Goal: Information Seeking & Learning: Check status

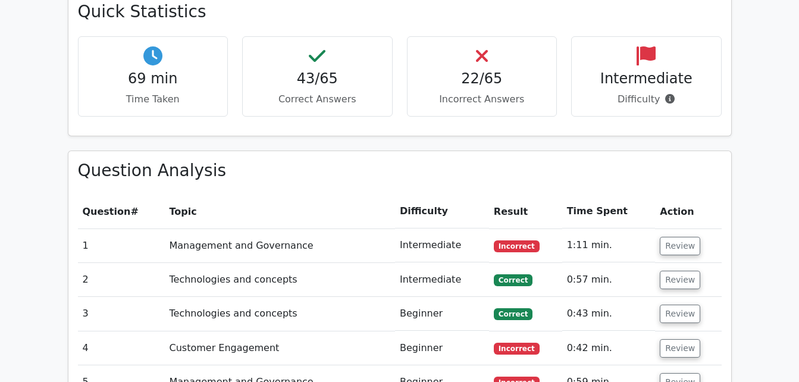
scroll to position [1016, 0]
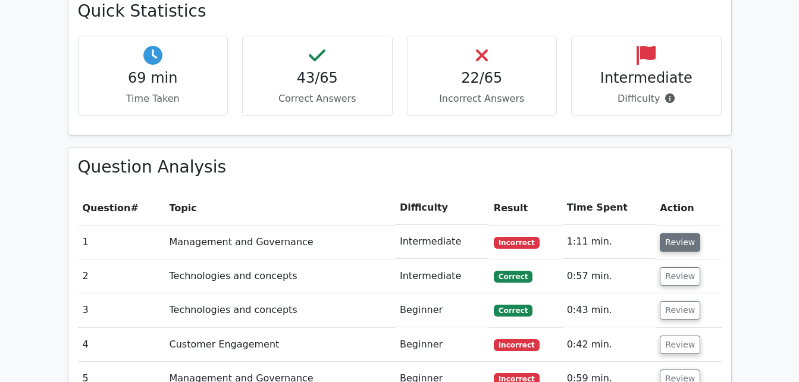
click at [671, 233] on button "Review" at bounding box center [679, 242] width 40 height 18
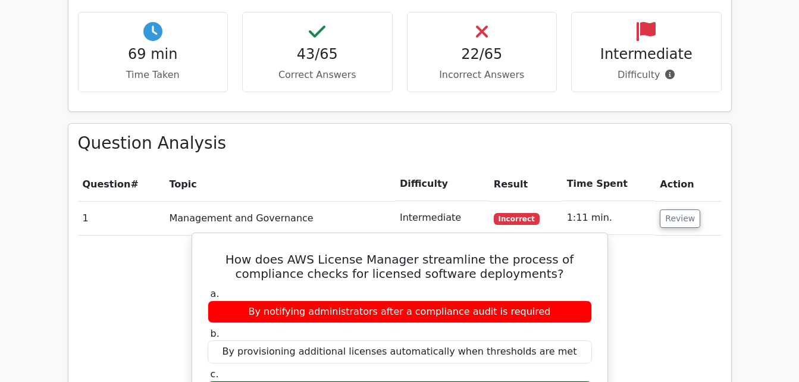
scroll to position [1075, 0]
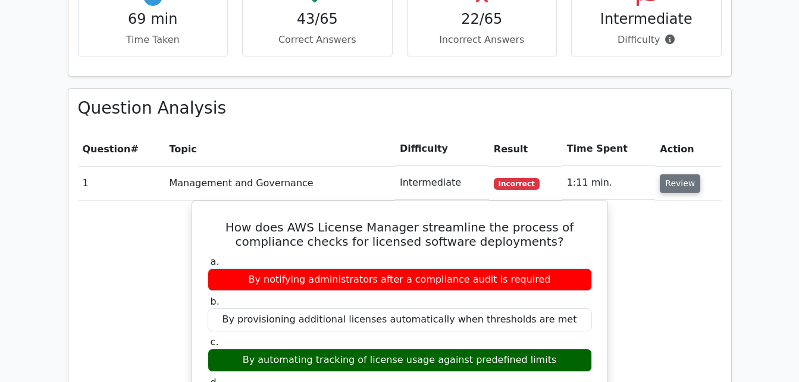
click at [668, 174] on button "Review" at bounding box center [679, 183] width 40 height 18
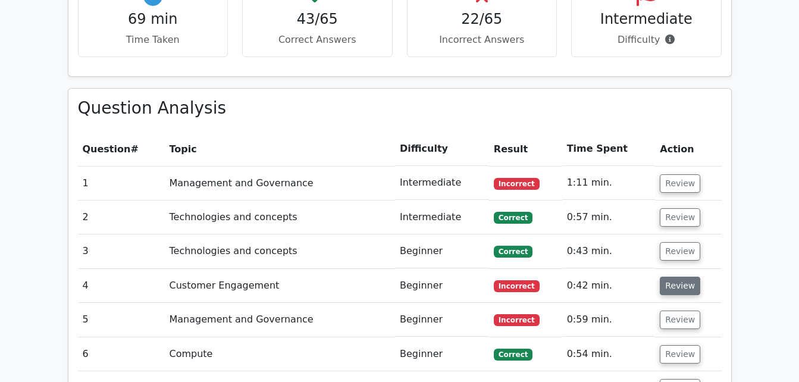
click at [669, 277] on button "Review" at bounding box center [679, 286] width 40 height 18
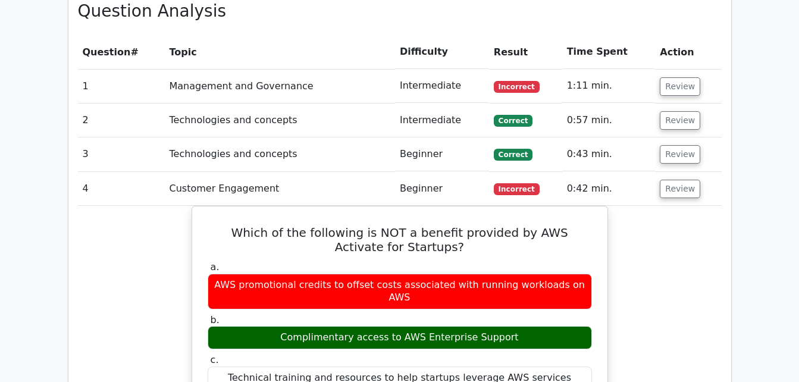
scroll to position [1173, 0]
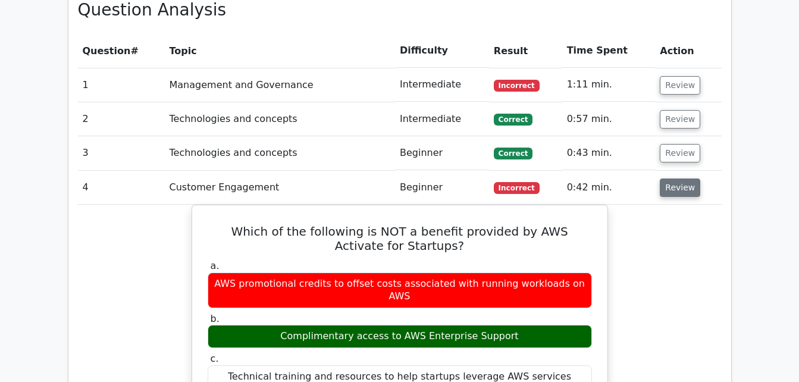
click at [677, 178] on button "Review" at bounding box center [679, 187] width 40 height 18
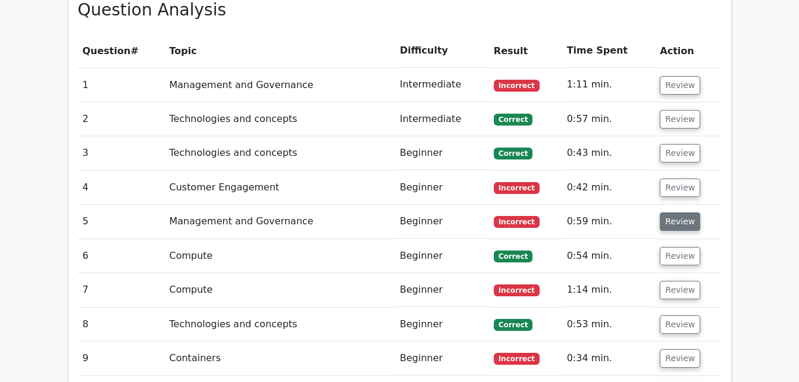
click at [678, 212] on button "Review" at bounding box center [679, 221] width 40 height 18
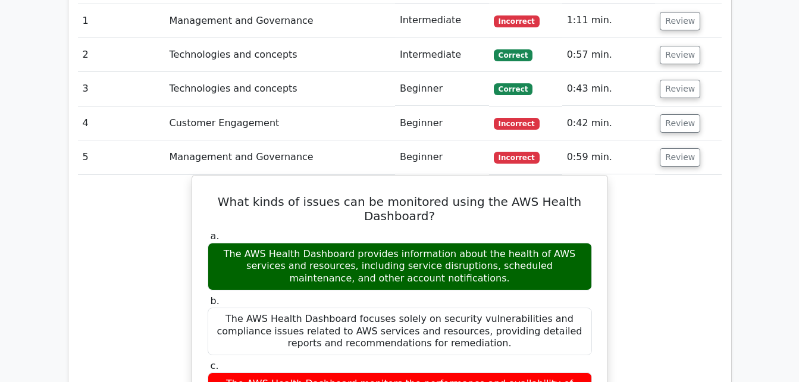
scroll to position [1236, 0]
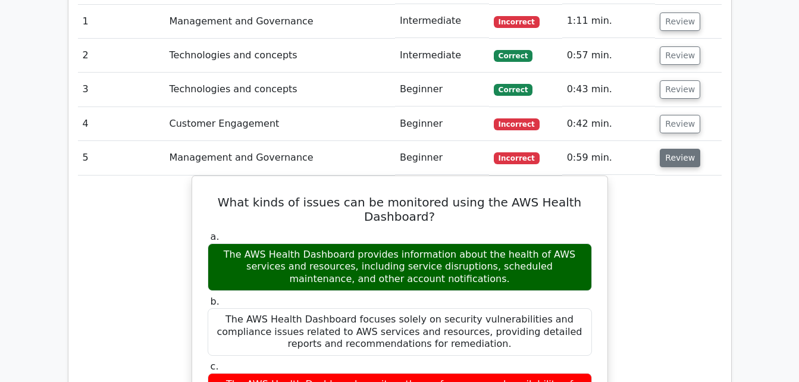
click at [667, 149] on button "Review" at bounding box center [679, 158] width 40 height 18
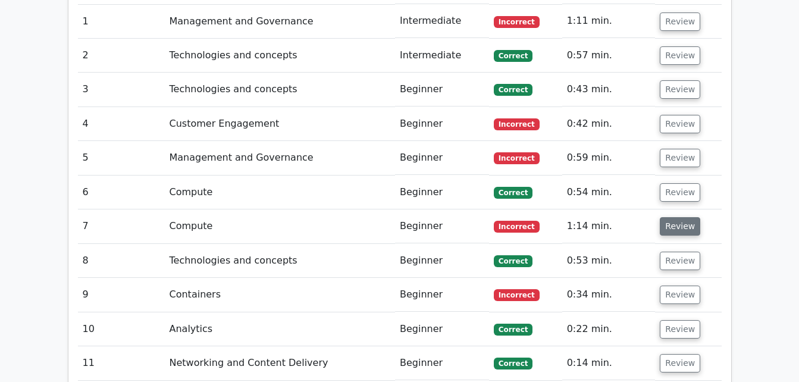
click at [668, 217] on button "Review" at bounding box center [679, 226] width 40 height 18
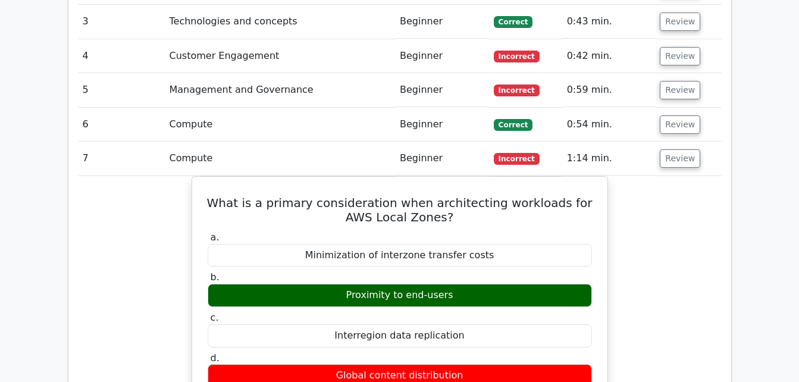
scroll to position [1305, 0]
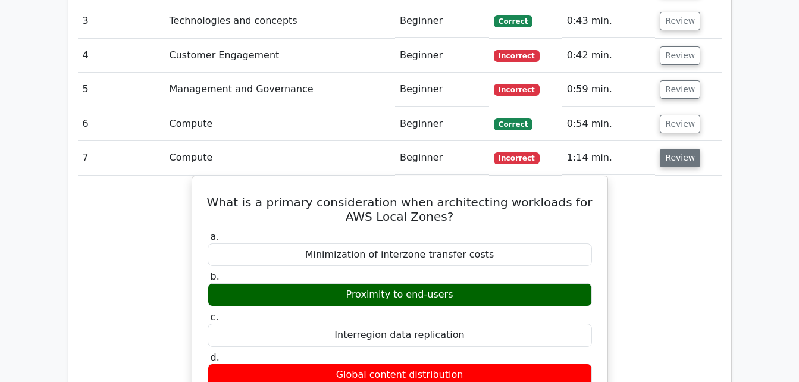
click at [682, 149] on button "Review" at bounding box center [679, 158] width 40 height 18
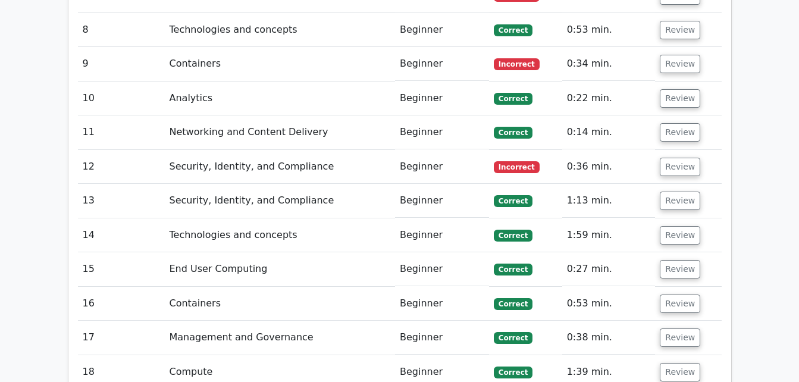
scroll to position [1461, 0]
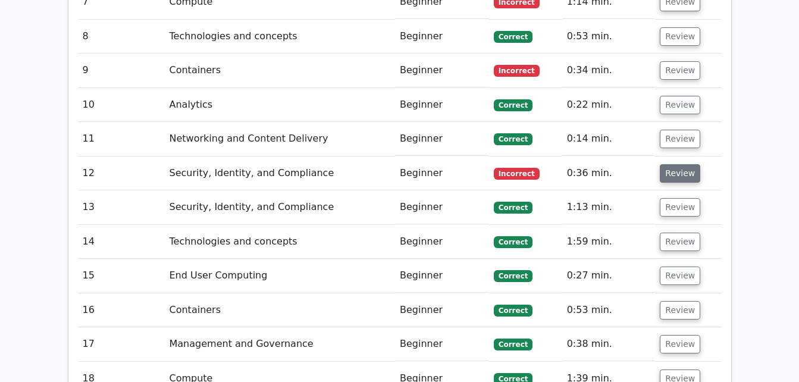
click at [686, 164] on button "Review" at bounding box center [679, 173] width 40 height 18
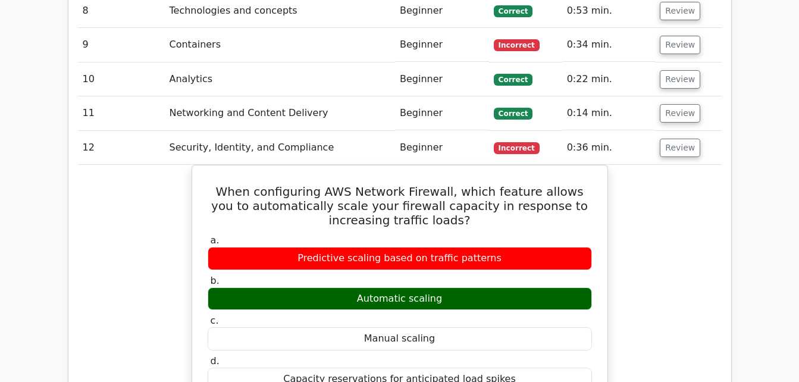
scroll to position [1487, 0]
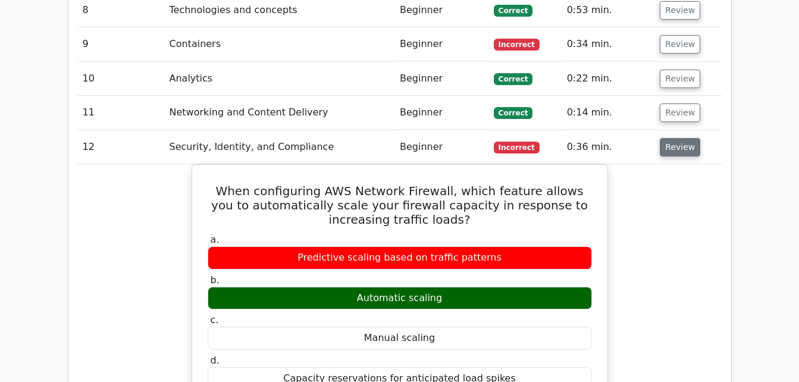
click at [681, 138] on button "Review" at bounding box center [679, 147] width 40 height 18
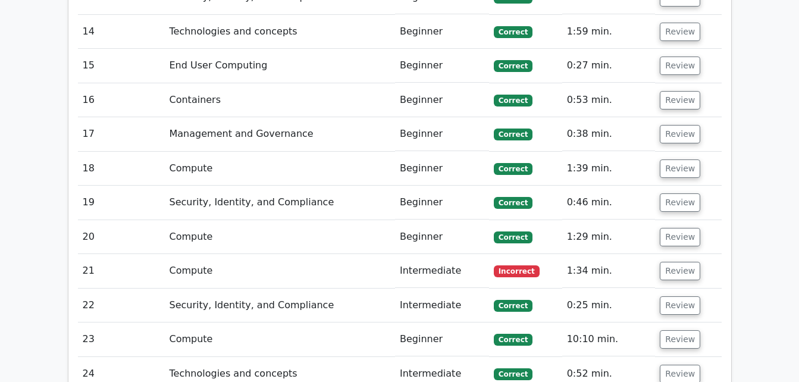
scroll to position [1671, 0]
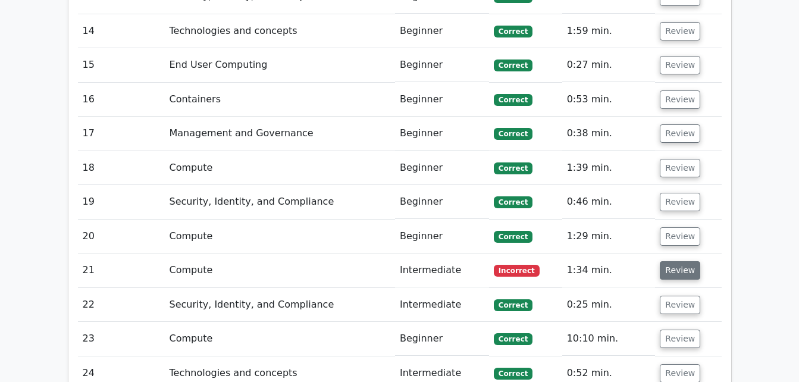
click at [676, 261] on button "Review" at bounding box center [679, 270] width 40 height 18
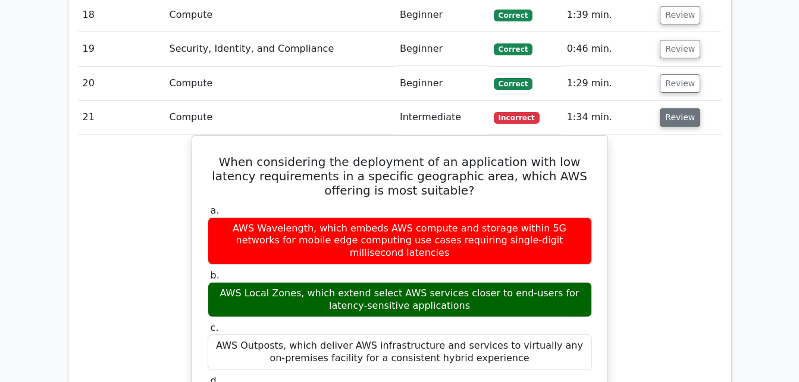
scroll to position [1825, 0]
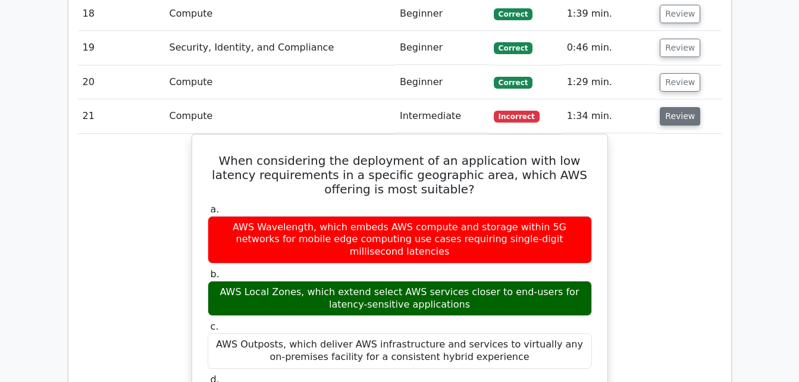
click at [683, 107] on button "Review" at bounding box center [679, 116] width 40 height 18
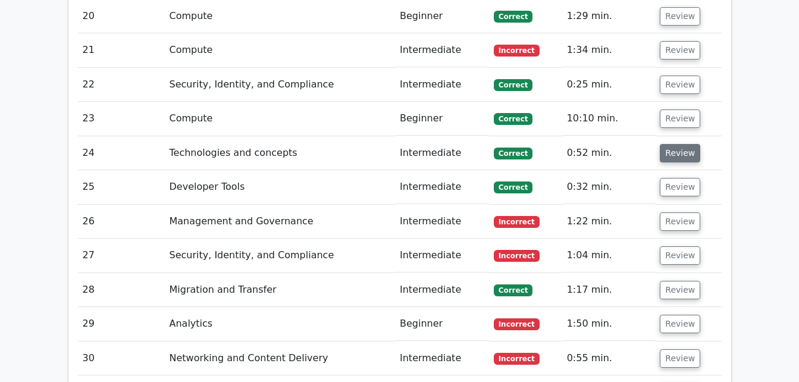
scroll to position [1892, 0]
click at [665, 212] on button "Review" at bounding box center [679, 221] width 40 height 18
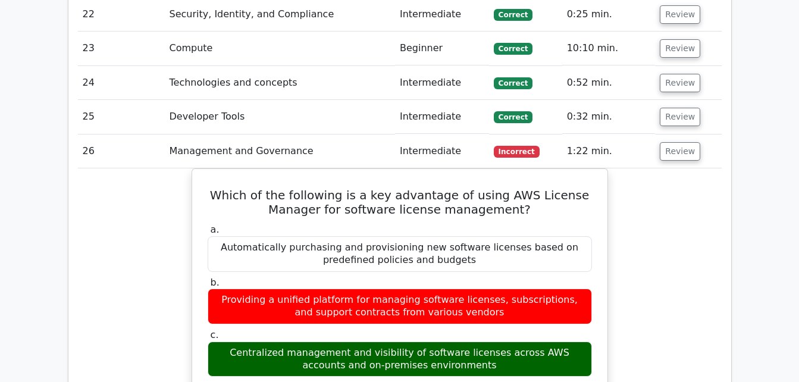
scroll to position [1961, 0]
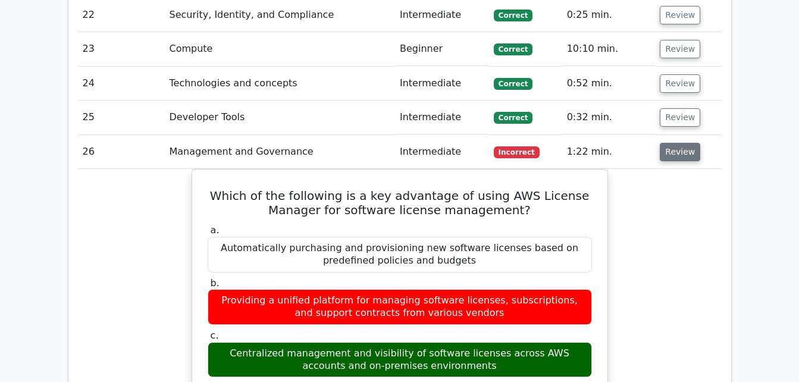
click at [672, 143] on button "Review" at bounding box center [679, 152] width 40 height 18
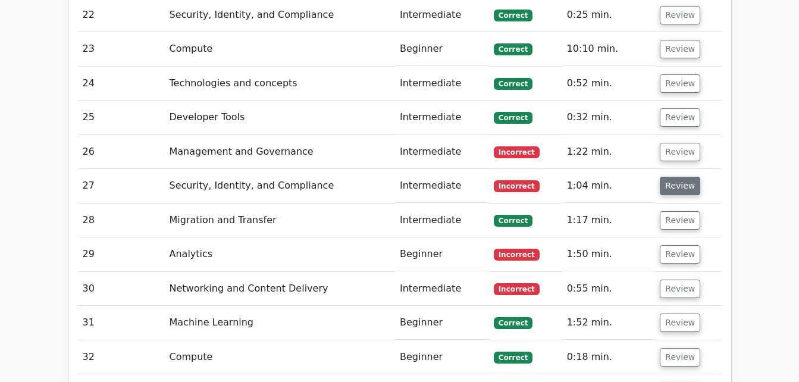
click at [671, 177] on button "Review" at bounding box center [679, 186] width 40 height 18
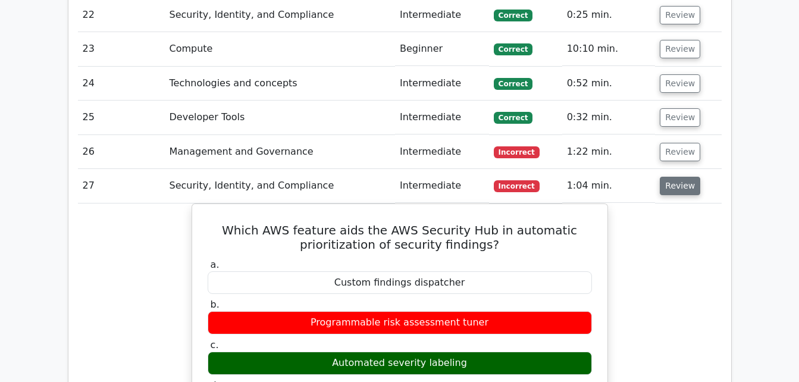
click at [676, 177] on button "Review" at bounding box center [679, 186] width 40 height 18
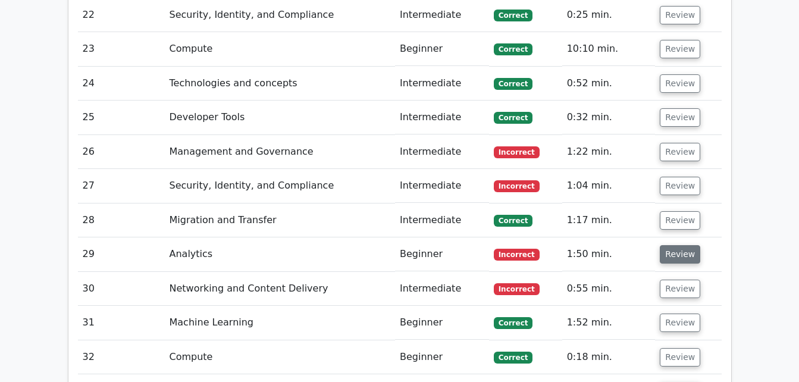
click at [689, 245] on button "Review" at bounding box center [679, 254] width 40 height 18
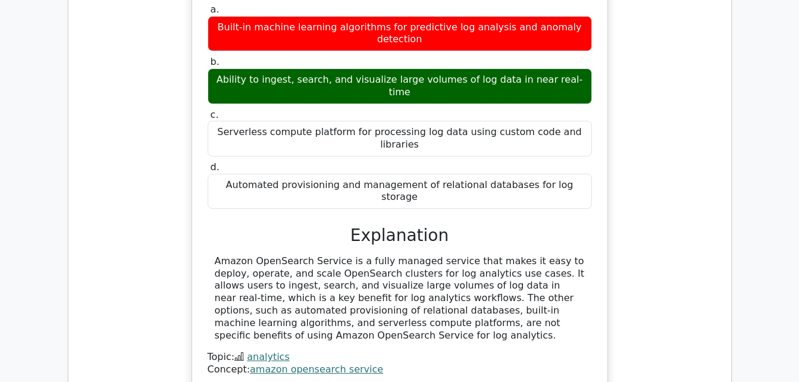
scroll to position [2284, 0]
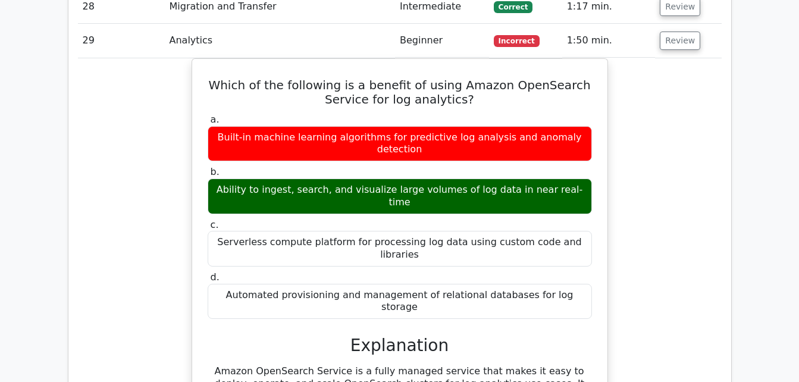
click at [685, 213] on div "Which of the following is a benefit of using Amazon OpenSearch Service for log …" at bounding box center [399, 286] width 643 height 457
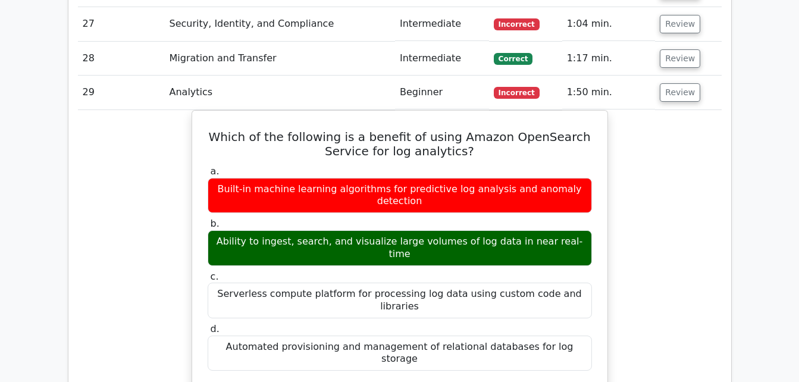
scroll to position [2121, 0]
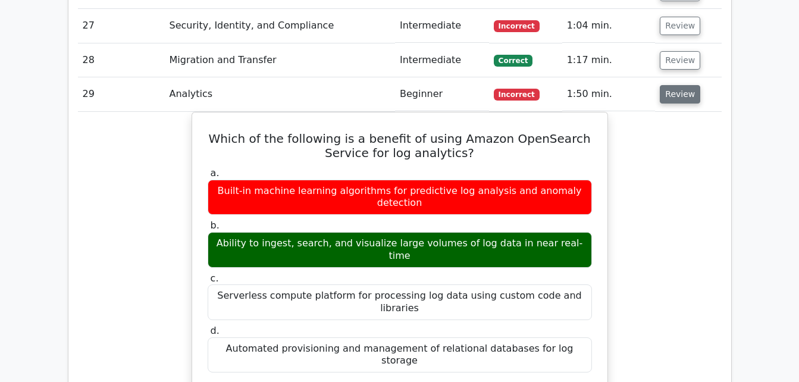
click at [682, 85] on button "Review" at bounding box center [679, 94] width 40 height 18
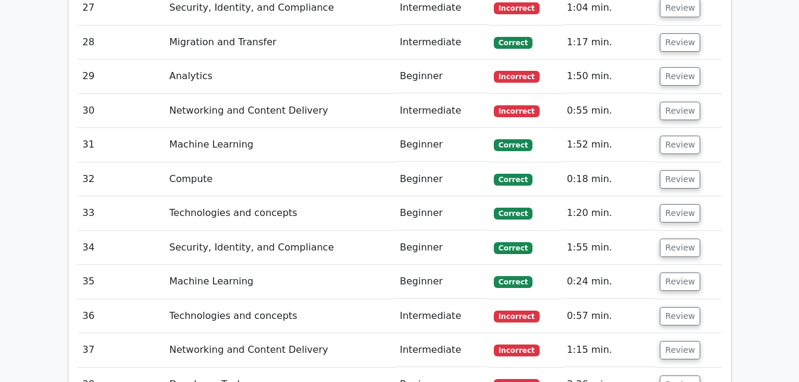
scroll to position [2138, 0]
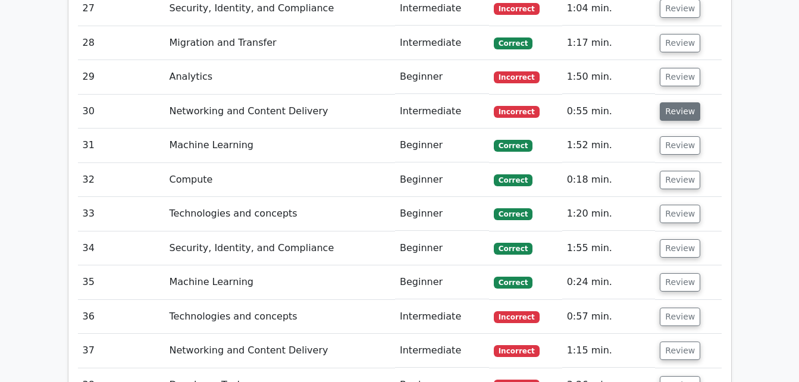
click at [675, 102] on button "Review" at bounding box center [679, 111] width 40 height 18
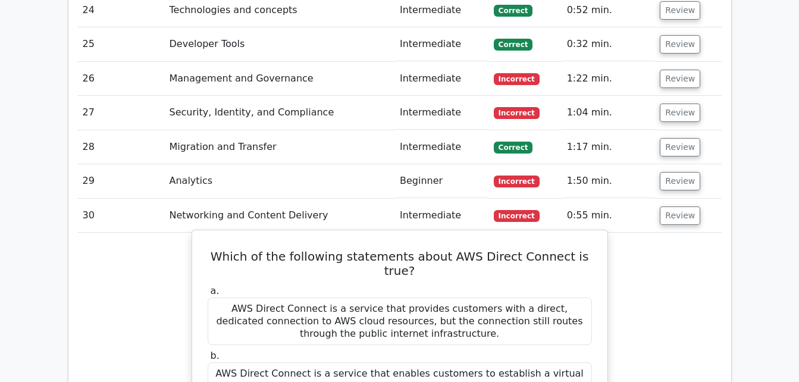
scroll to position [2033, 0]
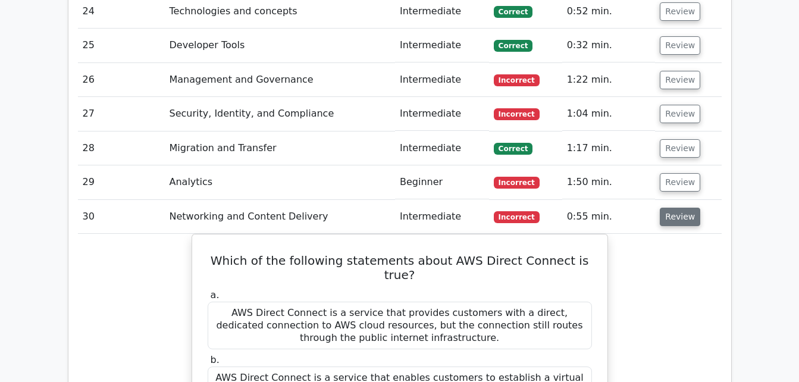
click at [673, 208] on button "Review" at bounding box center [679, 217] width 40 height 18
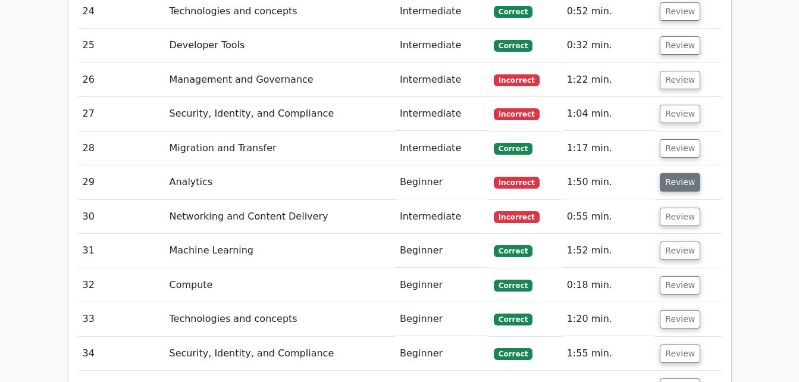
click at [673, 173] on button "Review" at bounding box center [679, 182] width 40 height 18
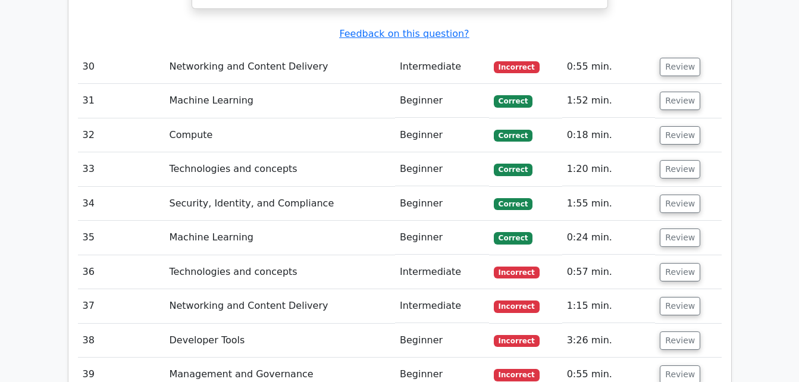
scroll to position [2668, 0]
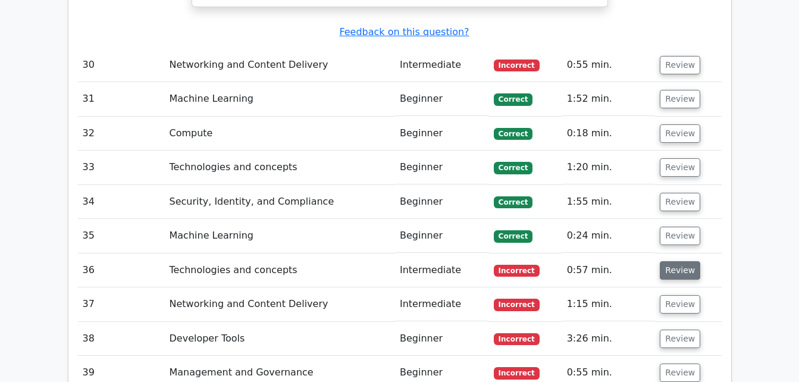
click at [684, 261] on button "Review" at bounding box center [679, 270] width 40 height 18
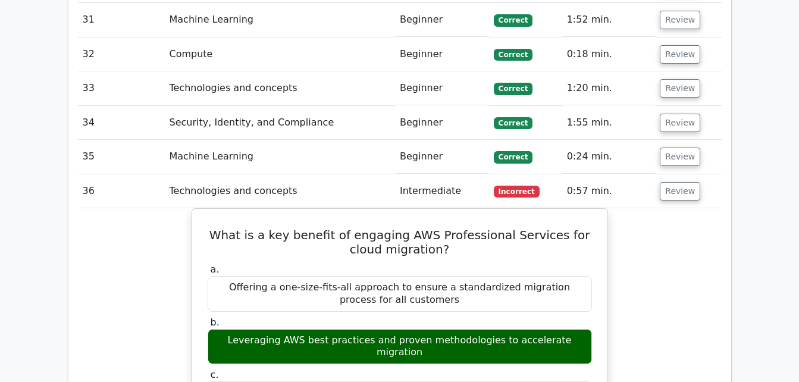
scroll to position [2778, 0]
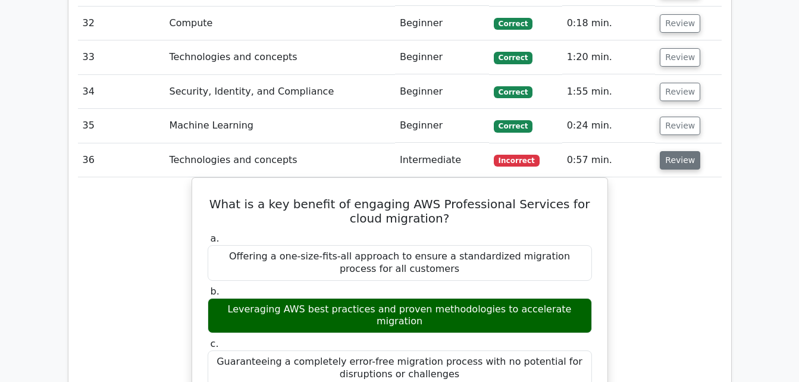
click at [676, 151] on button "Review" at bounding box center [679, 160] width 40 height 18
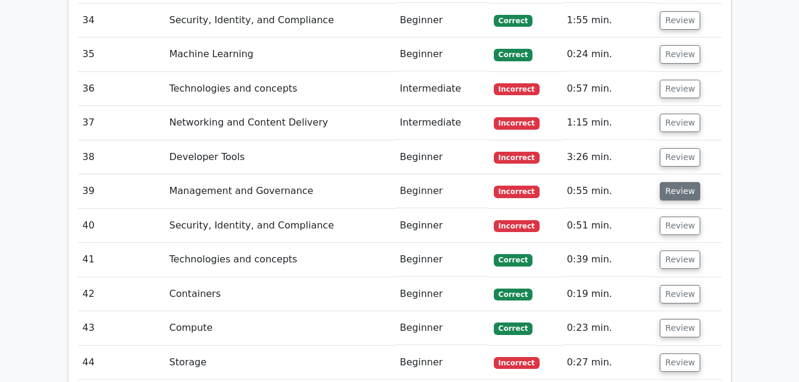
scroll to position [2821, 0]
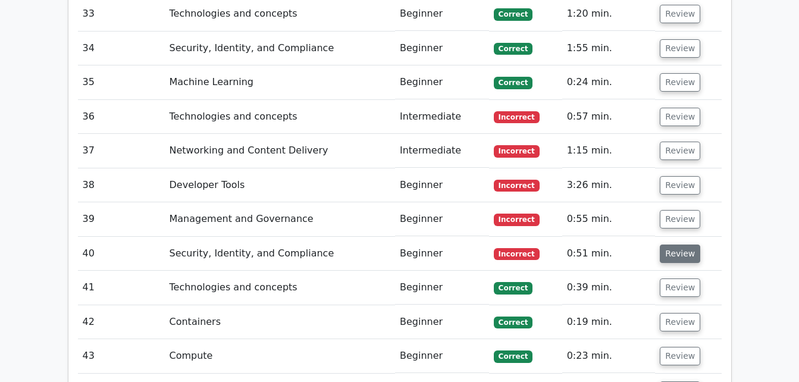
click at [665, 244] on button "Review" at bounding box center [679, 253] width 40 height 18
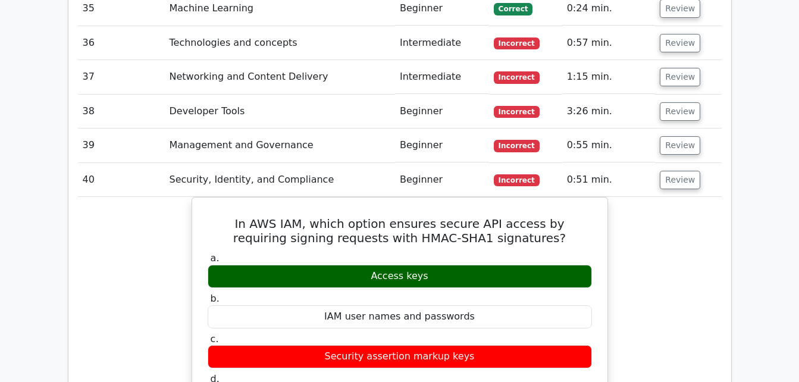
scroll to position [2946, 0]
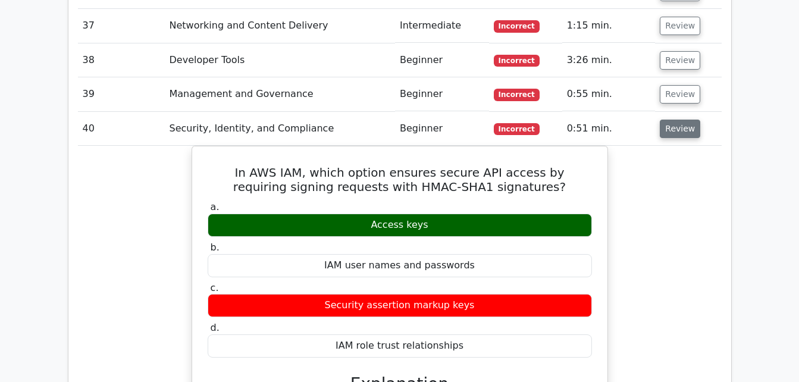
click at [659, 120] on button "Review" at bounding box center [679, 129] width 40 height 18
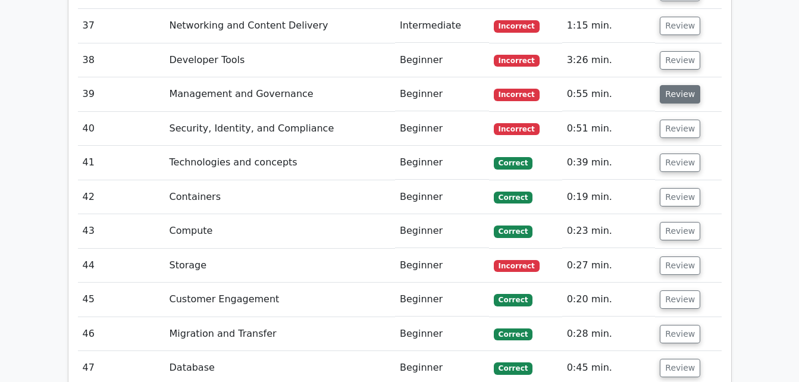
click at [672, 85] on button "Review" at bounding box center [679, 94] width 40 height 18
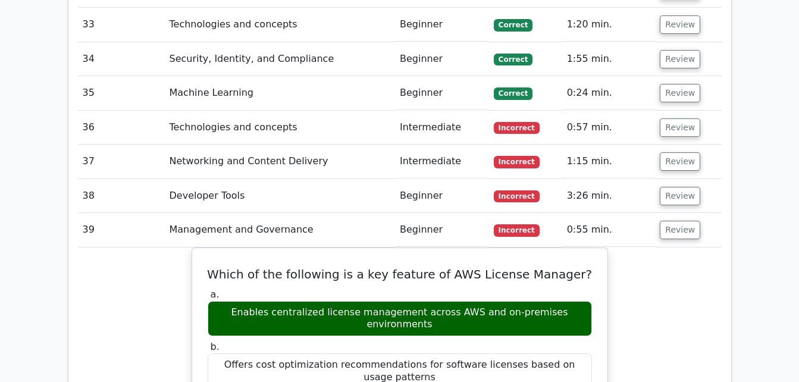
scroll to position [2807, 0]
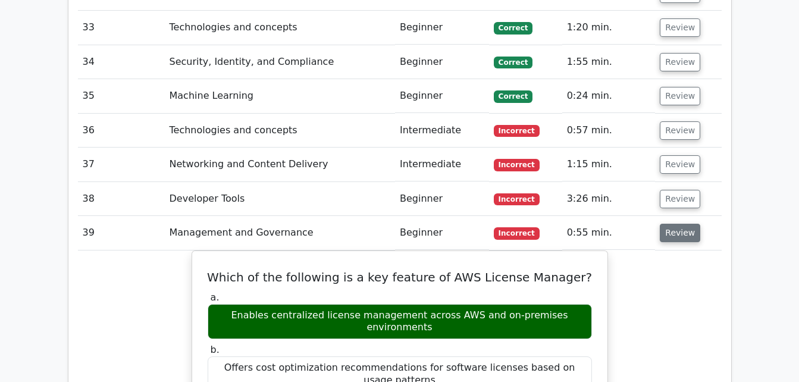
click at [674, 224] on button "Review" at bounding box center [679, 233] width 40 height 18
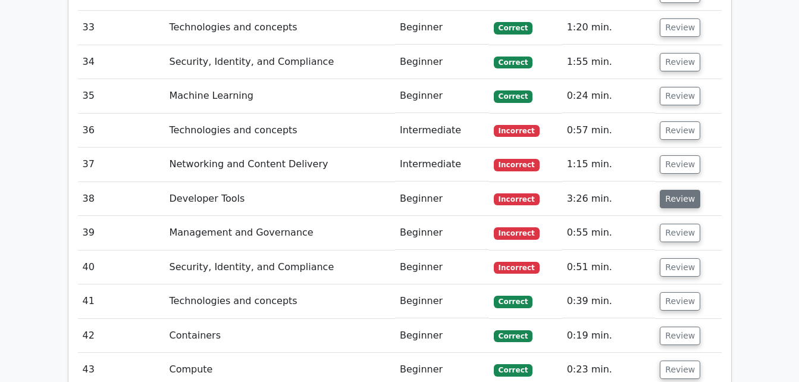
click at [667, 190] on button "Review" at bounding box center [679, 199] width 40 height 18
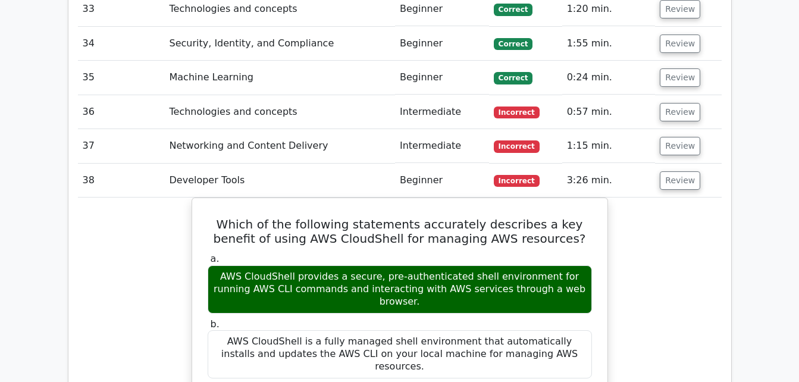
scroll to position [2831, 0]
